Goal: Check status

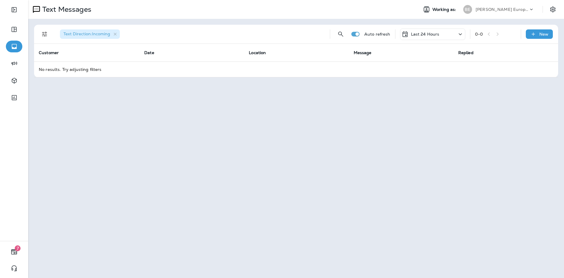
click at [428, 34] on p "Last 24 Hours" at bounding box center [425, 34] width 28 height 5
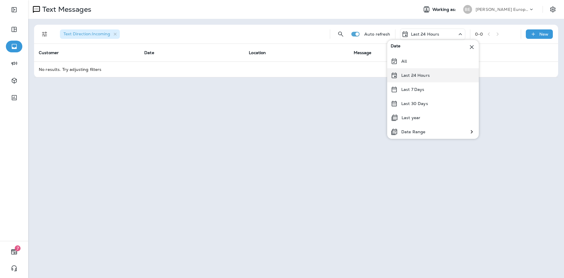
click at [427, 82] on div "Last 24 Hours" at bounding box center [433, 75] width 92 height 14
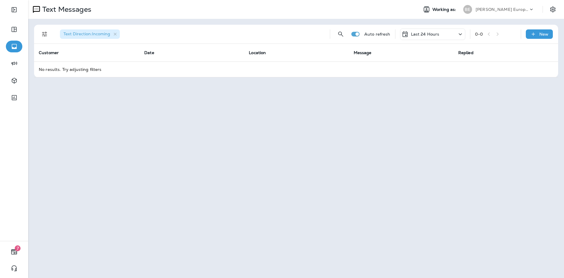
click at [420, 32] on p "Last 24 Hours" at bounding box center [425, 34] width 28 height 5
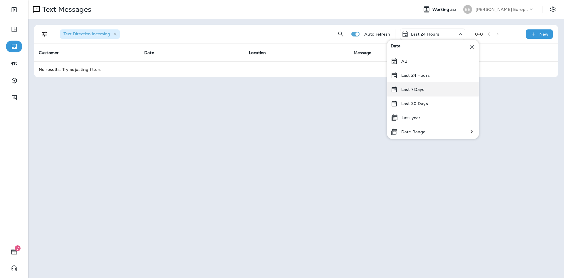
click at [418, 85] on div "Last 7 Days" at bounding box center [433, 89] width 92 height 14
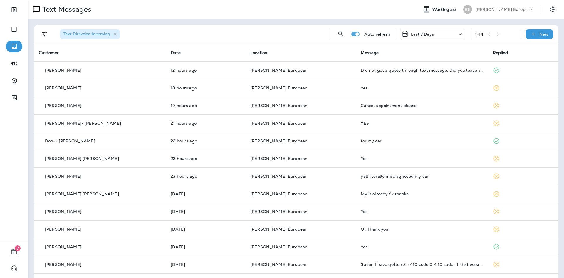
click at [427, 34] on p "Last 7 Days" at bounding box center [422, 34] width 23 height 5
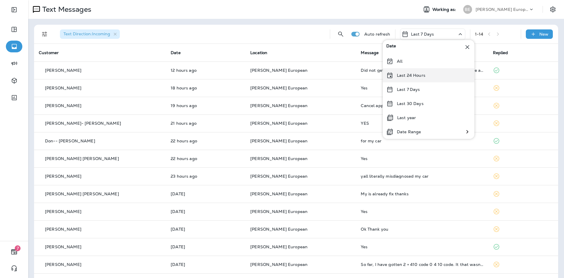
click at [418, 76] on p "Last 24 Hours" at bounding box center [411, 75] width 28 height 5
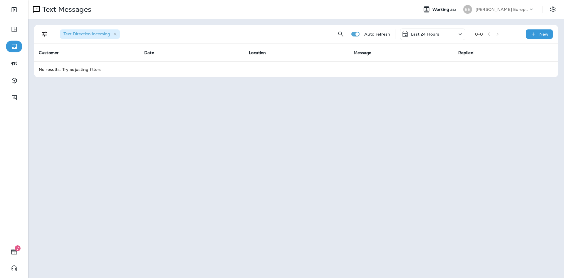
click at [434, 30] on div "Last 24 Hours" at bounding box center [432, 33] width 65 height 11
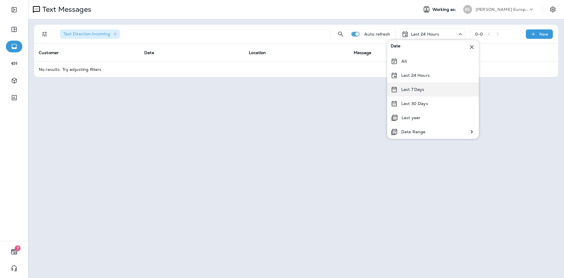
click at [425, 90] on div "Last 7 Days" at bounding box center [433, 89] width 92 height 14
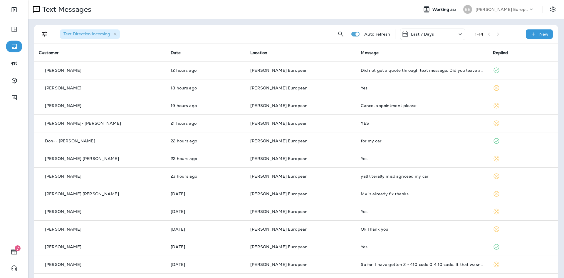
click at [431, 35] on div "Last 7 Days" at bounding box center [432, 33] width 65 height 11
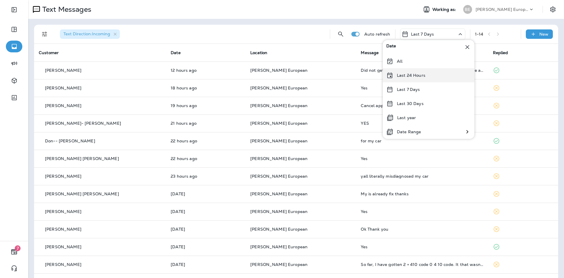
click at [423, 75] on p "Last 24 Hours" at bounding box center [411, 75] width 28 height 5
